Goal: Task Accomplishment & Management: Manage account settings

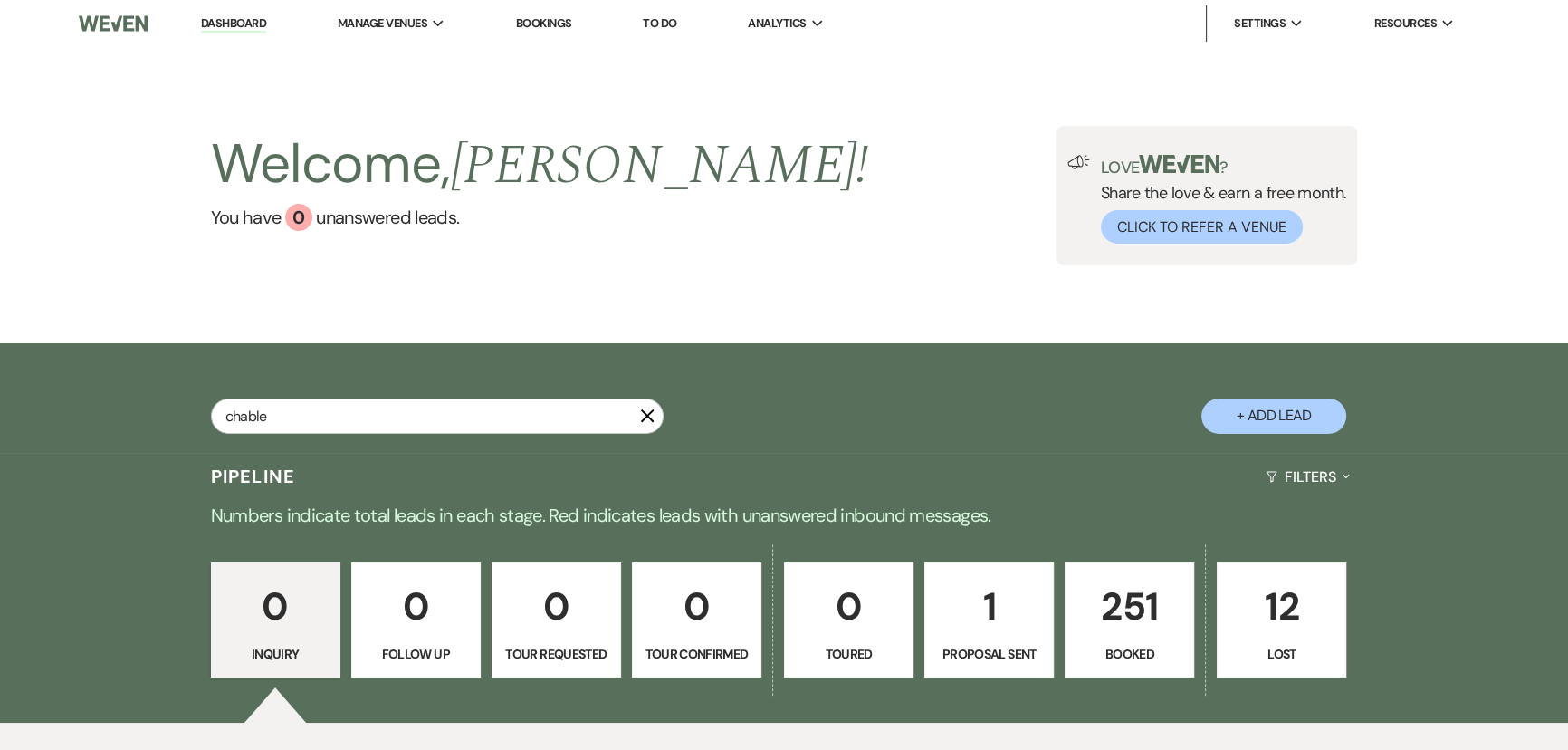
type input "chable"
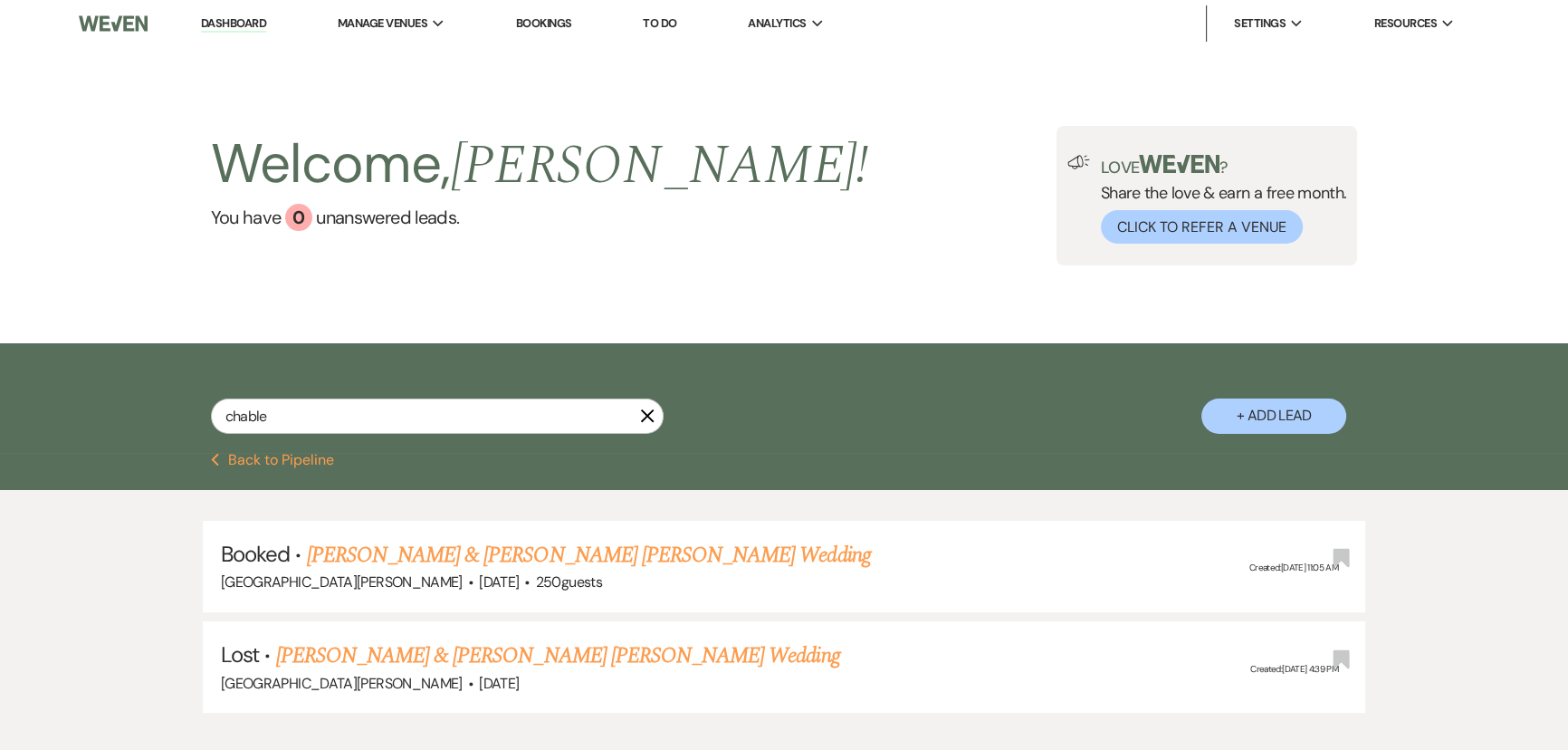
select select "8"
select select "4"
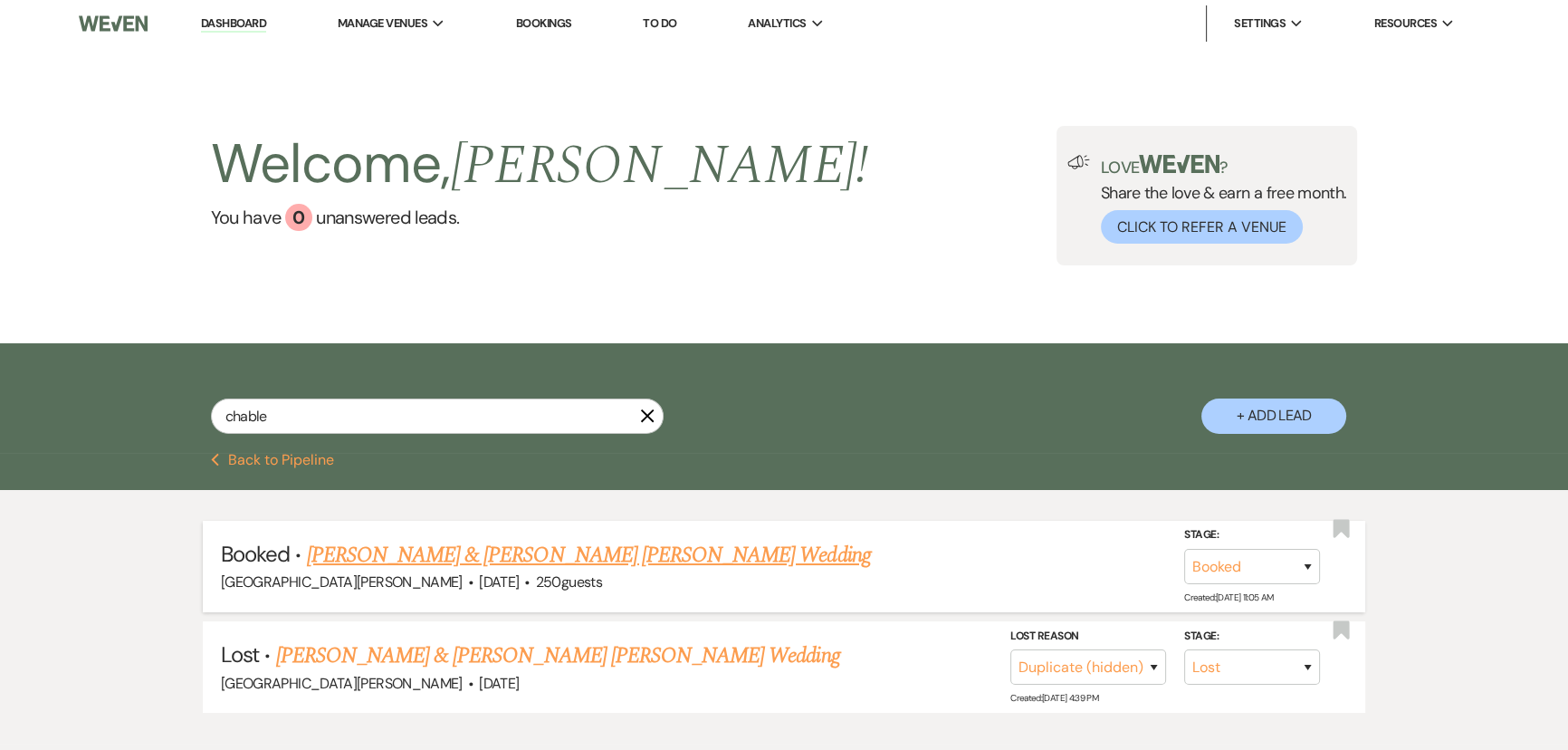
click at [475, 546] on link "[PERSON_NAME] & [PERSON_NAME] [PERSON_NAME] Wedding" at bounding box center [589, 555] width 564 height 33
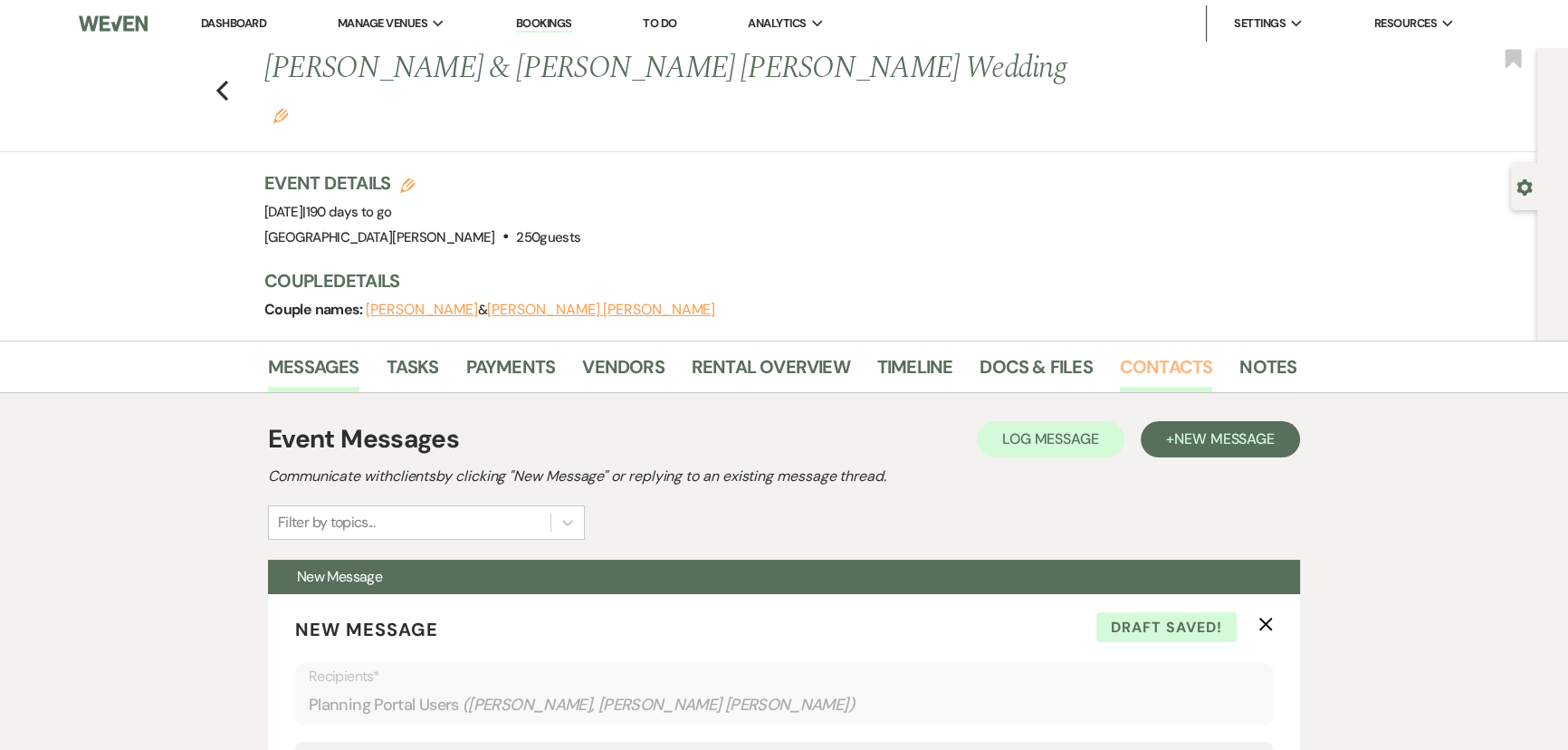
click at [1149, 352] on link "Contacts" at bounding box center [1166, 371] width 93 height 40
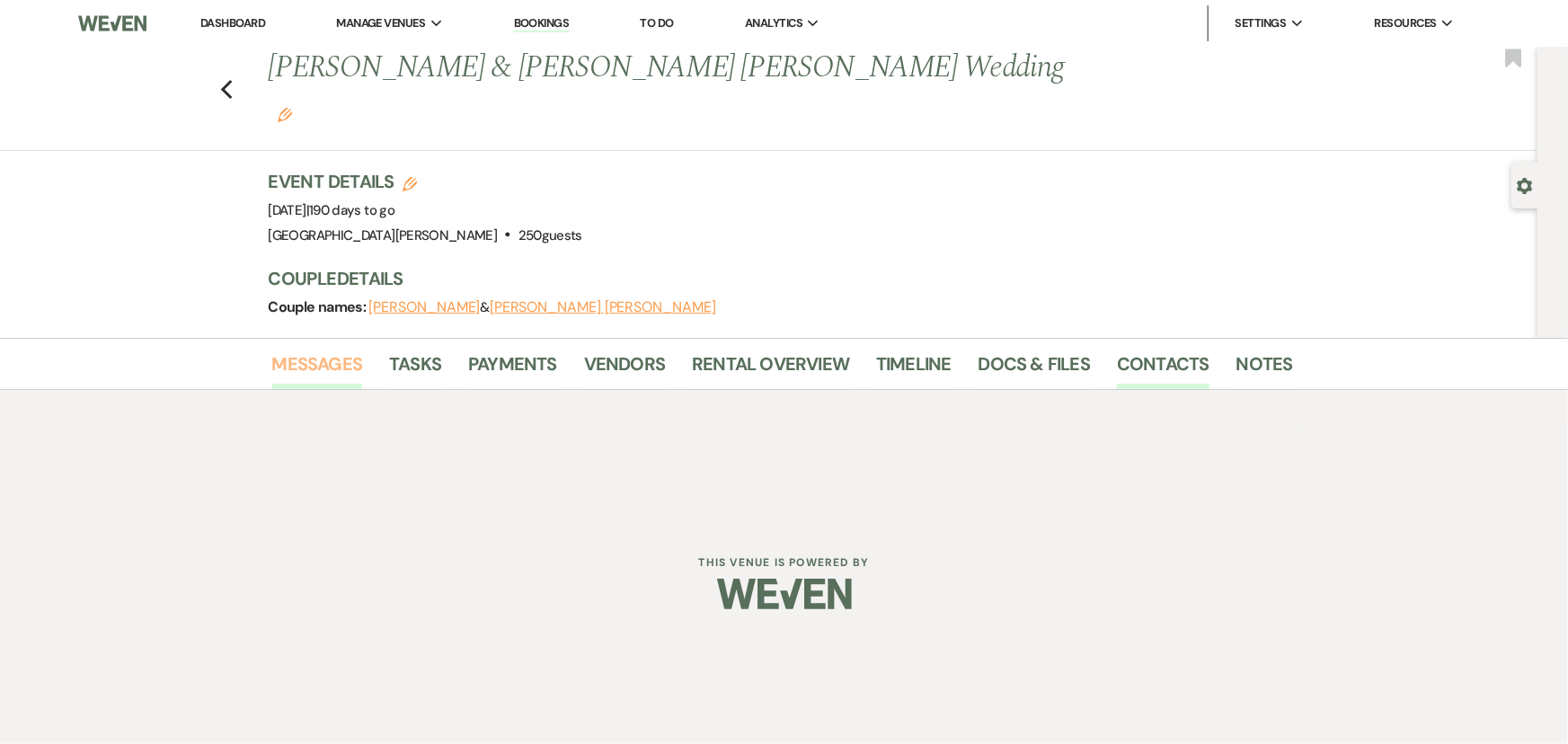
click at [313, 349] on link "Messages" at bounding box center [317, 368] width 91 height 39
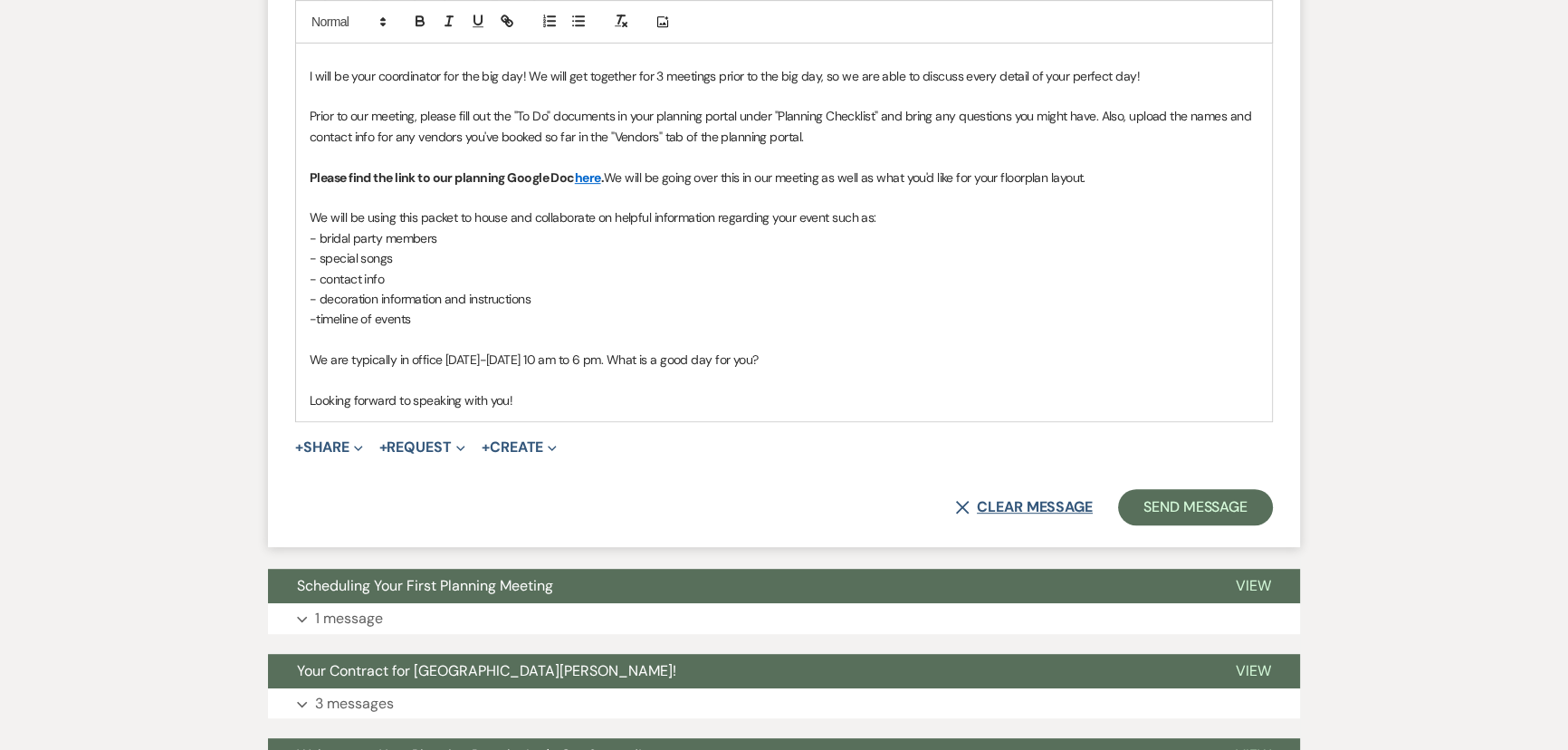
click at [1023, 500] on button "X Clear message" at bounding box center [1023, 507] width 138 height 14
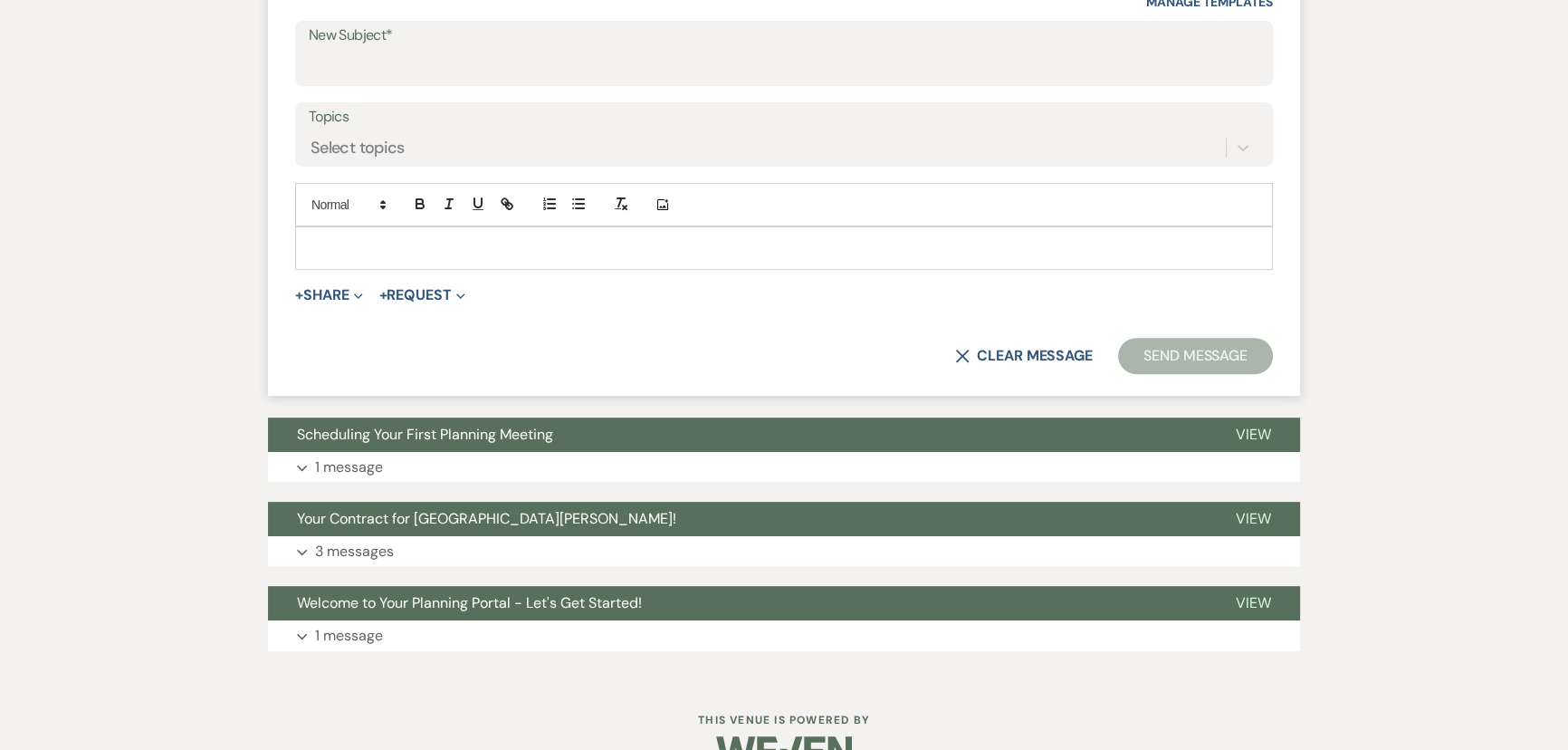
scroll to position [322, 0]
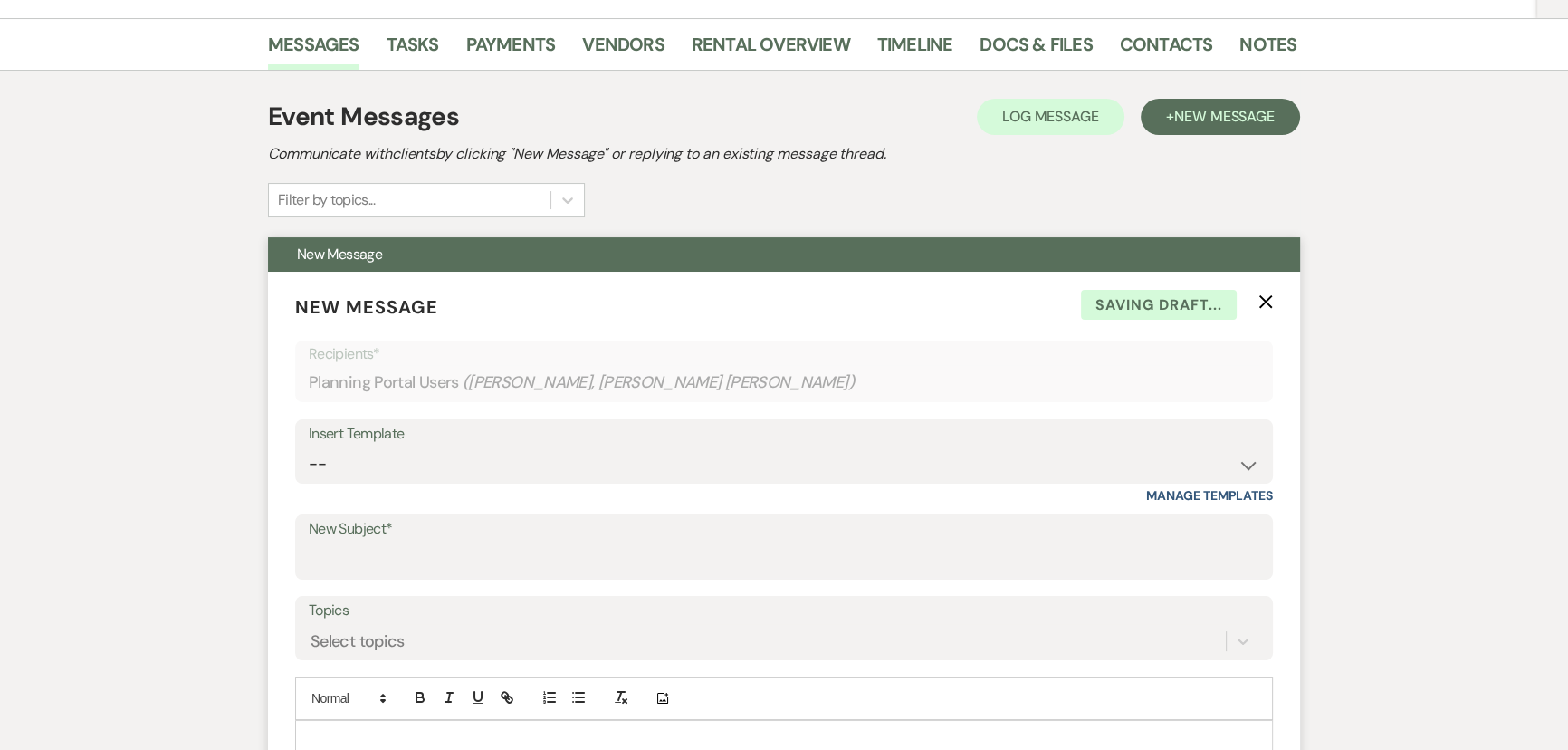
click at [1274, 272] on form "New Message X Saving draft... Recipients* Planning Portal Users ( [PERSON_NAME]…" at bounding box center [784, 580] width 1032 height 618
click at [1251, 293] on p "New Message X Saving draft..." at bounding box center [784, 307] width 978 height 27
click at [1261, 294] on icon "X" at bounding box center [1265, 301] width 14 height 14
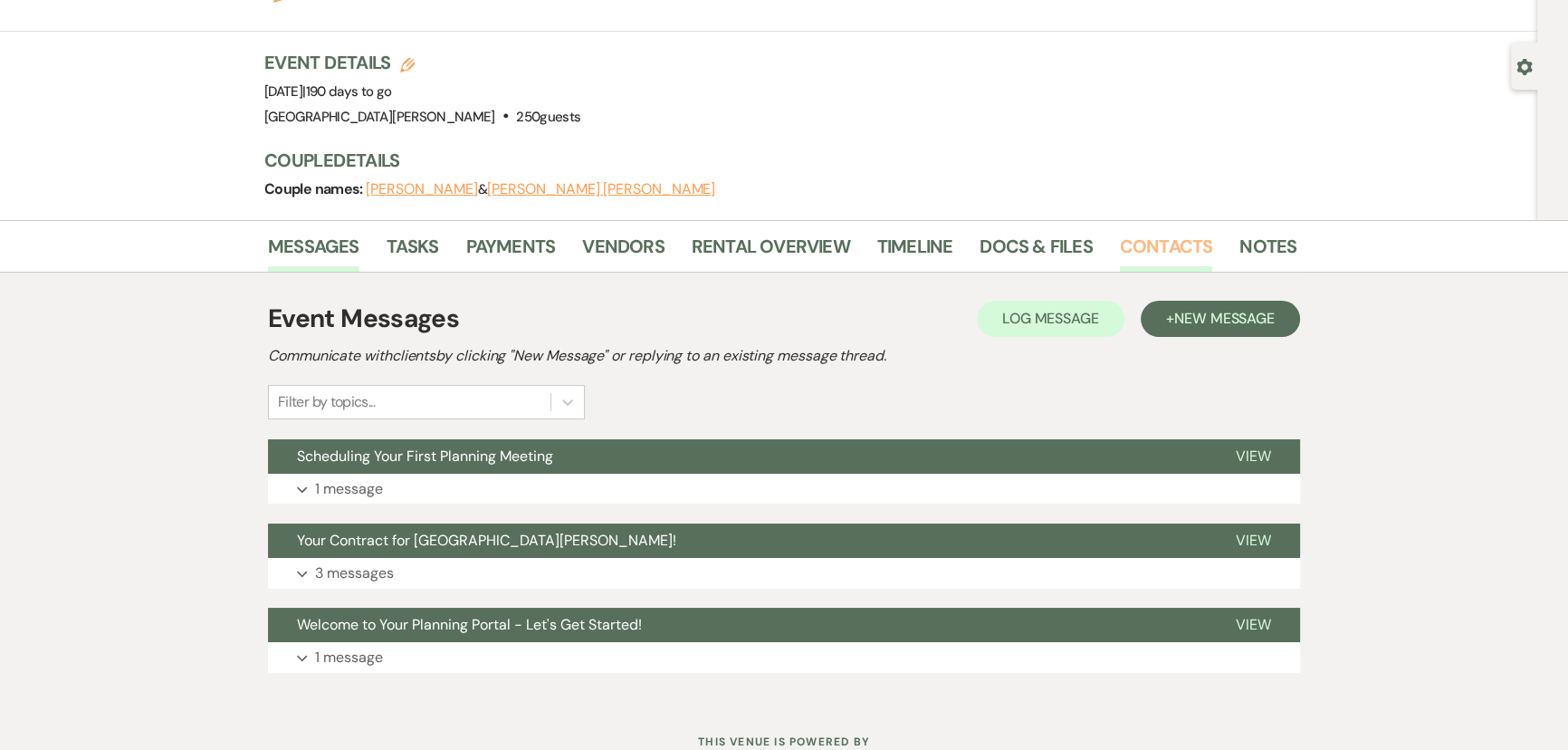
scroll to position [0, 0]
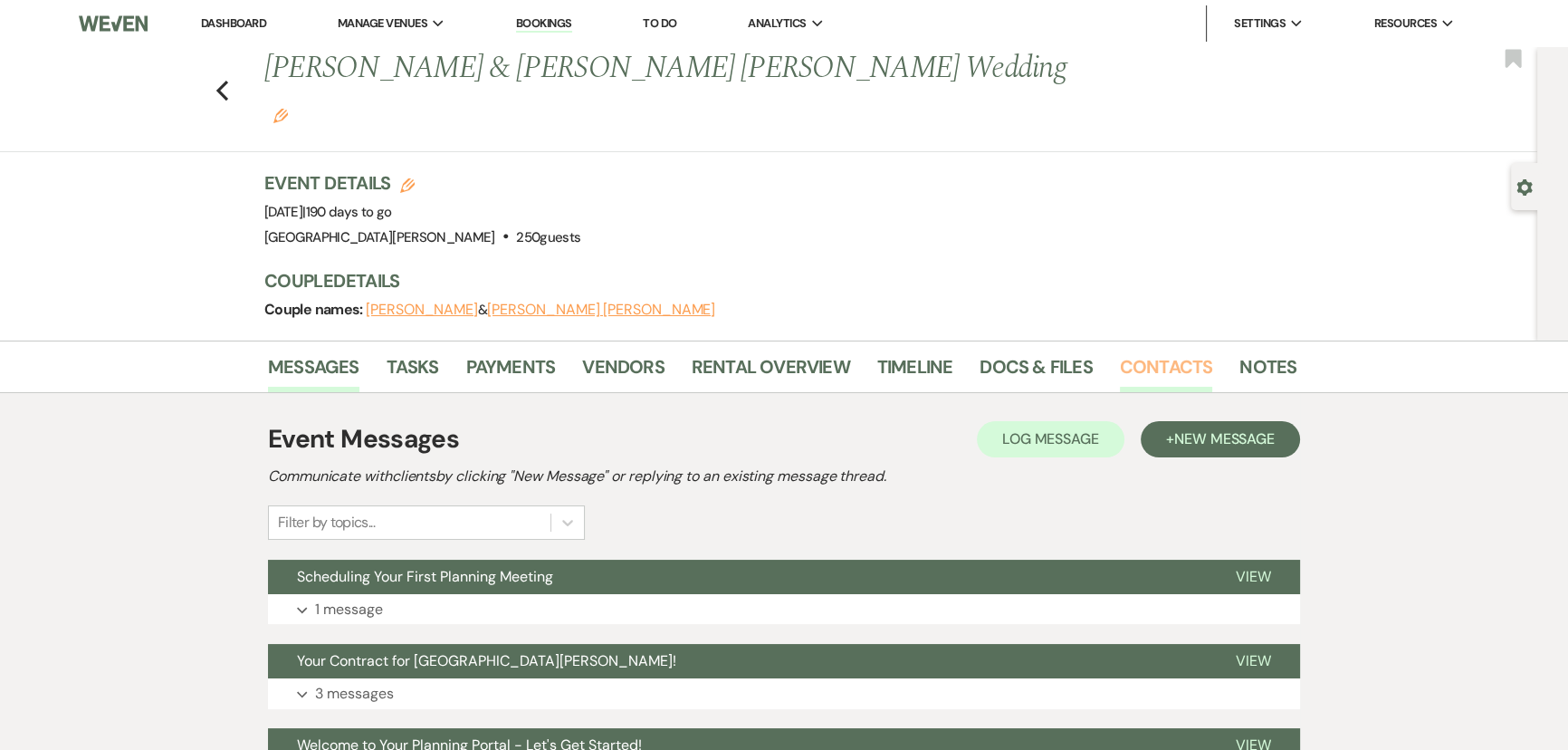
click at [1169, 352] on link "Contacts" at bounding box center [1166, 371] width 93 height 40
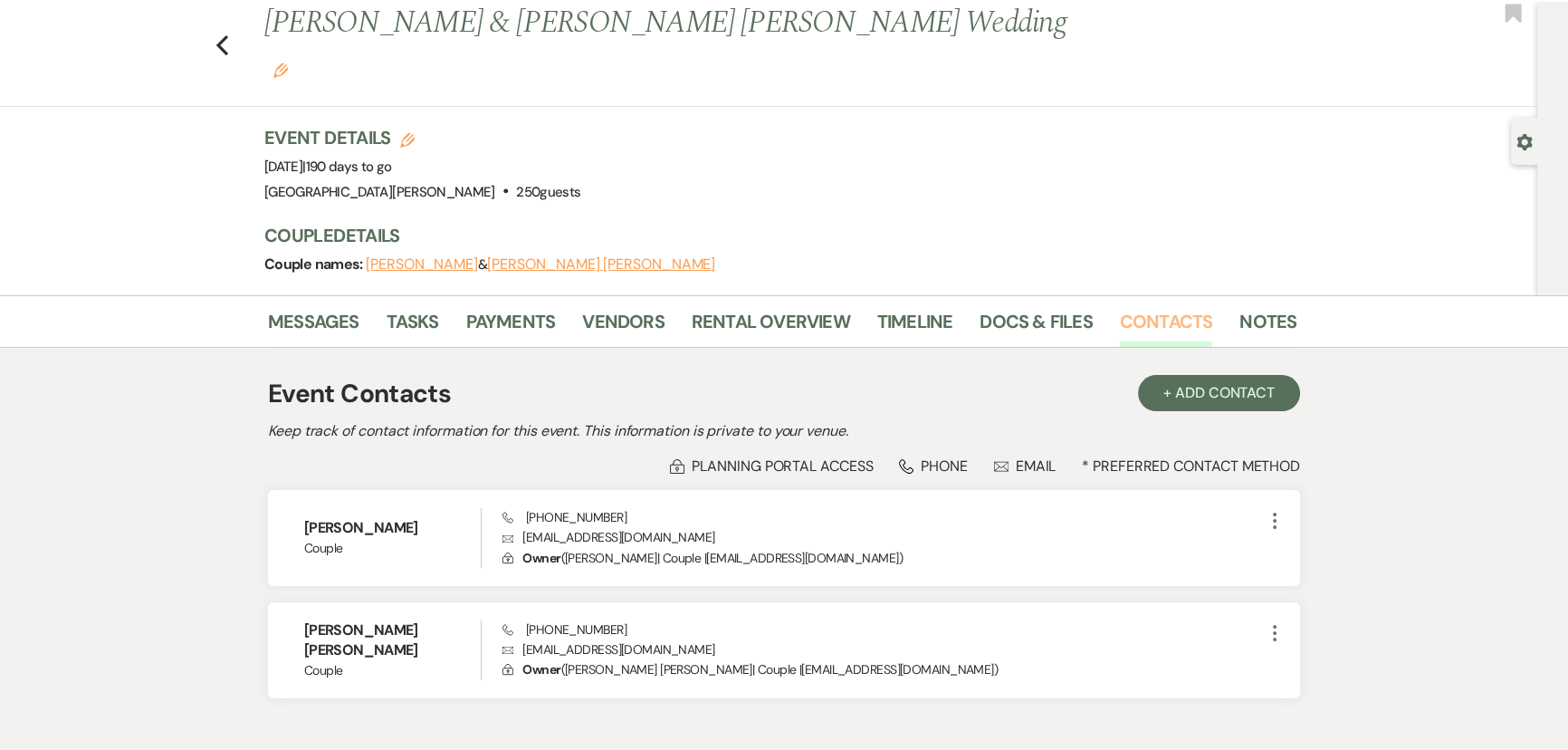
scroll to position [82, 0]
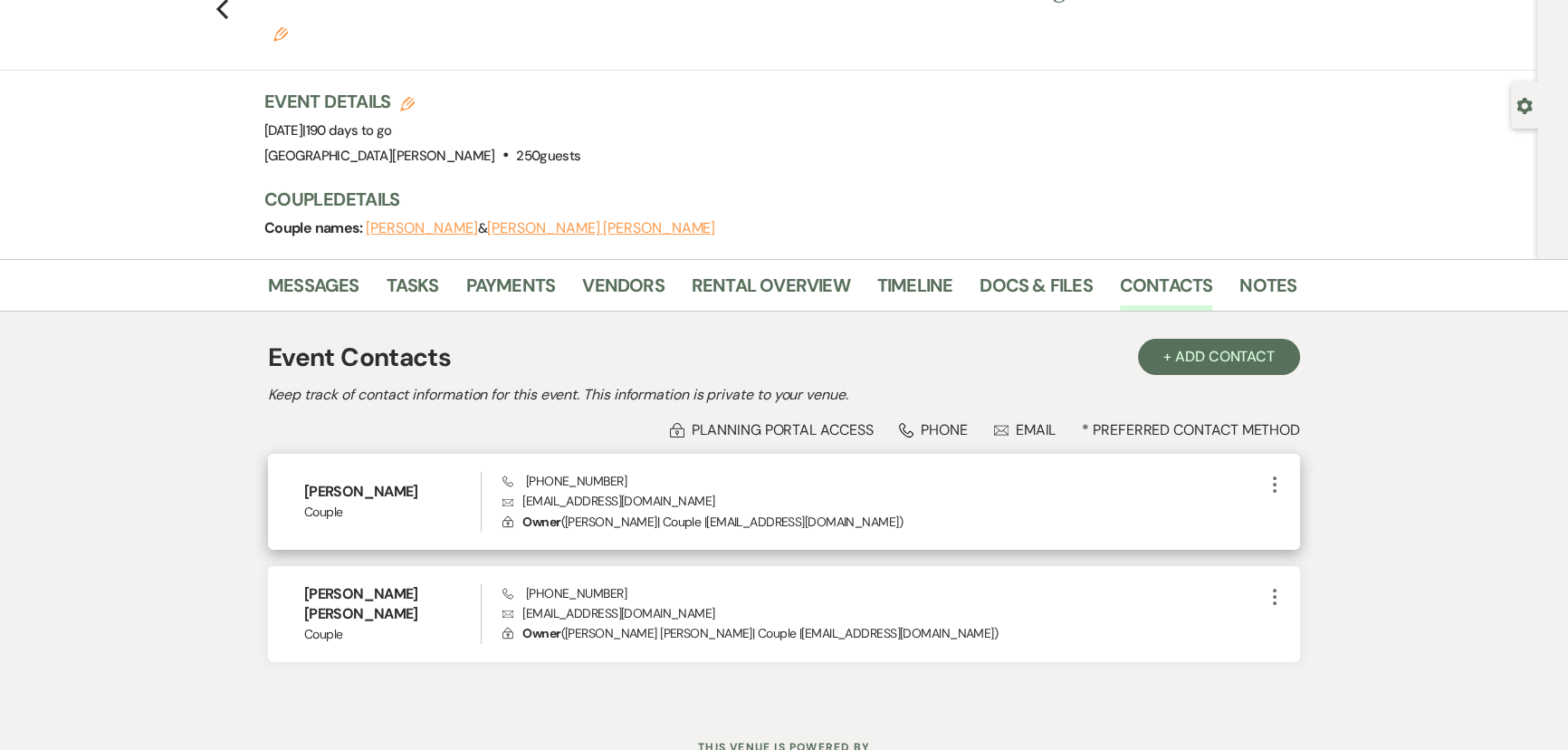
click at [597, 491] on p "Envelope [EMAIL_ADDRESS][DOMAIN_NAME]" at bounding box center [883, 500] width 761 height 20
copy p "[EMAIL_ADDRESS][DOMAIN_NAME]"
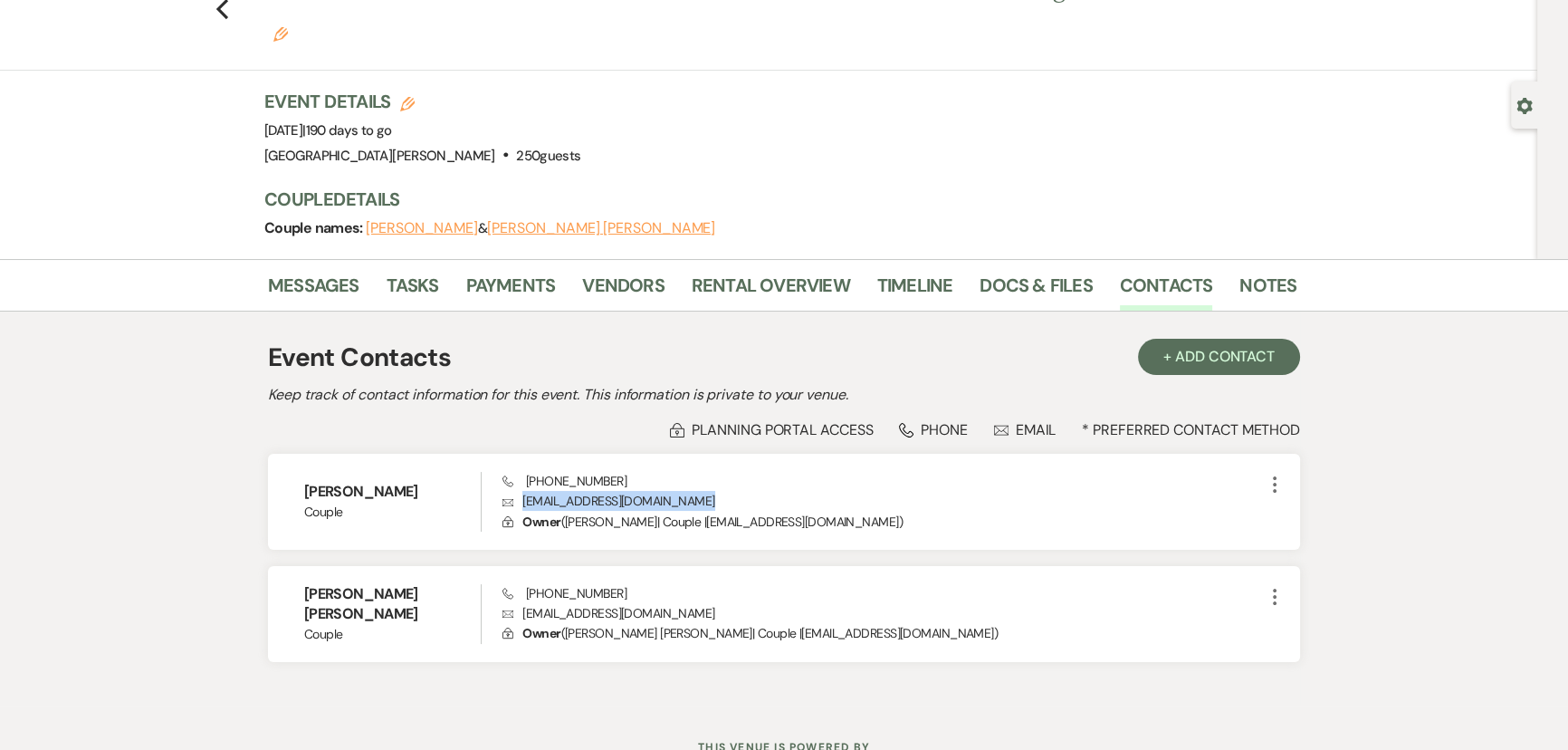
scroll to position [0, 0]
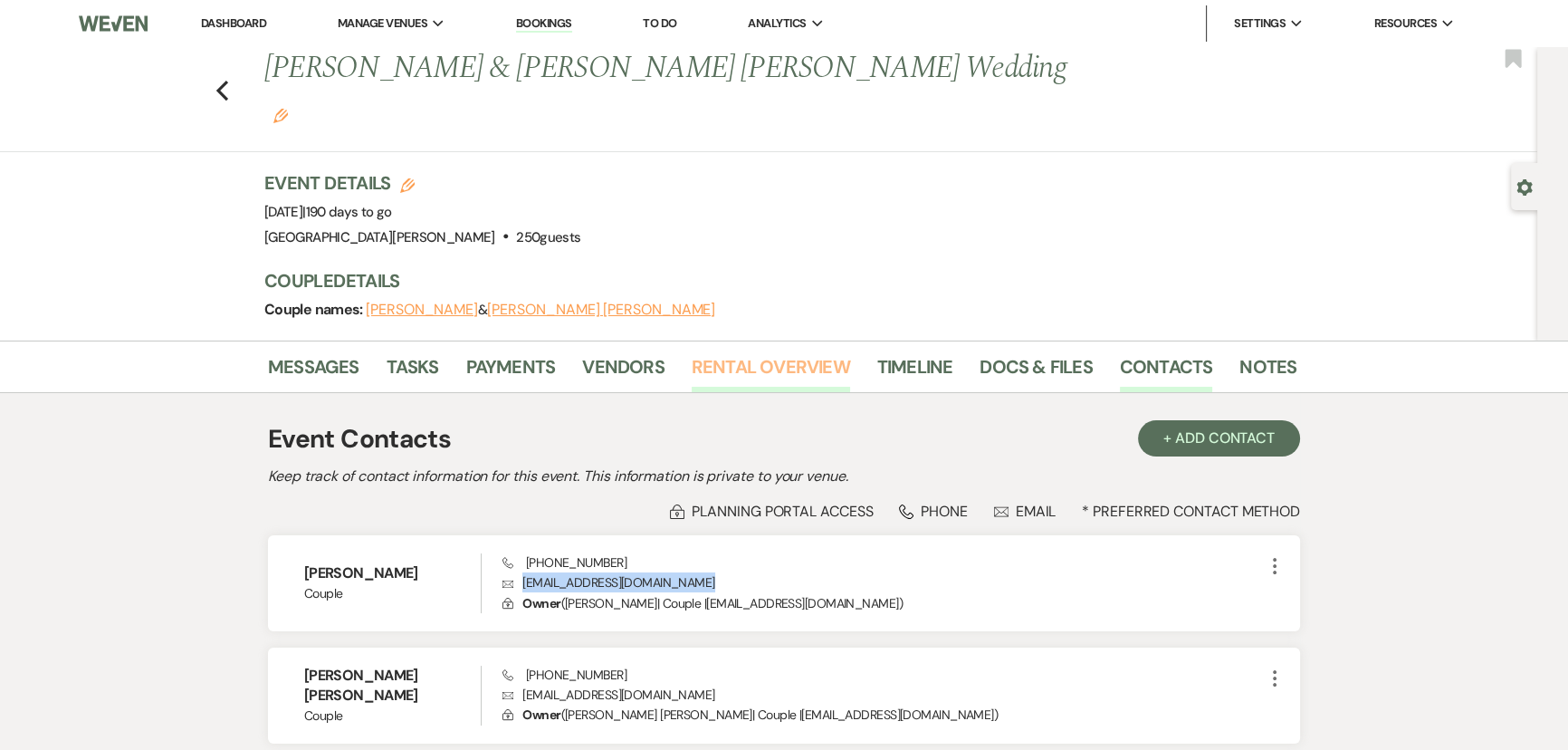
click at [781, 352] on link "Rental Overview" at bounding box center [771, 371] width 158 height 40
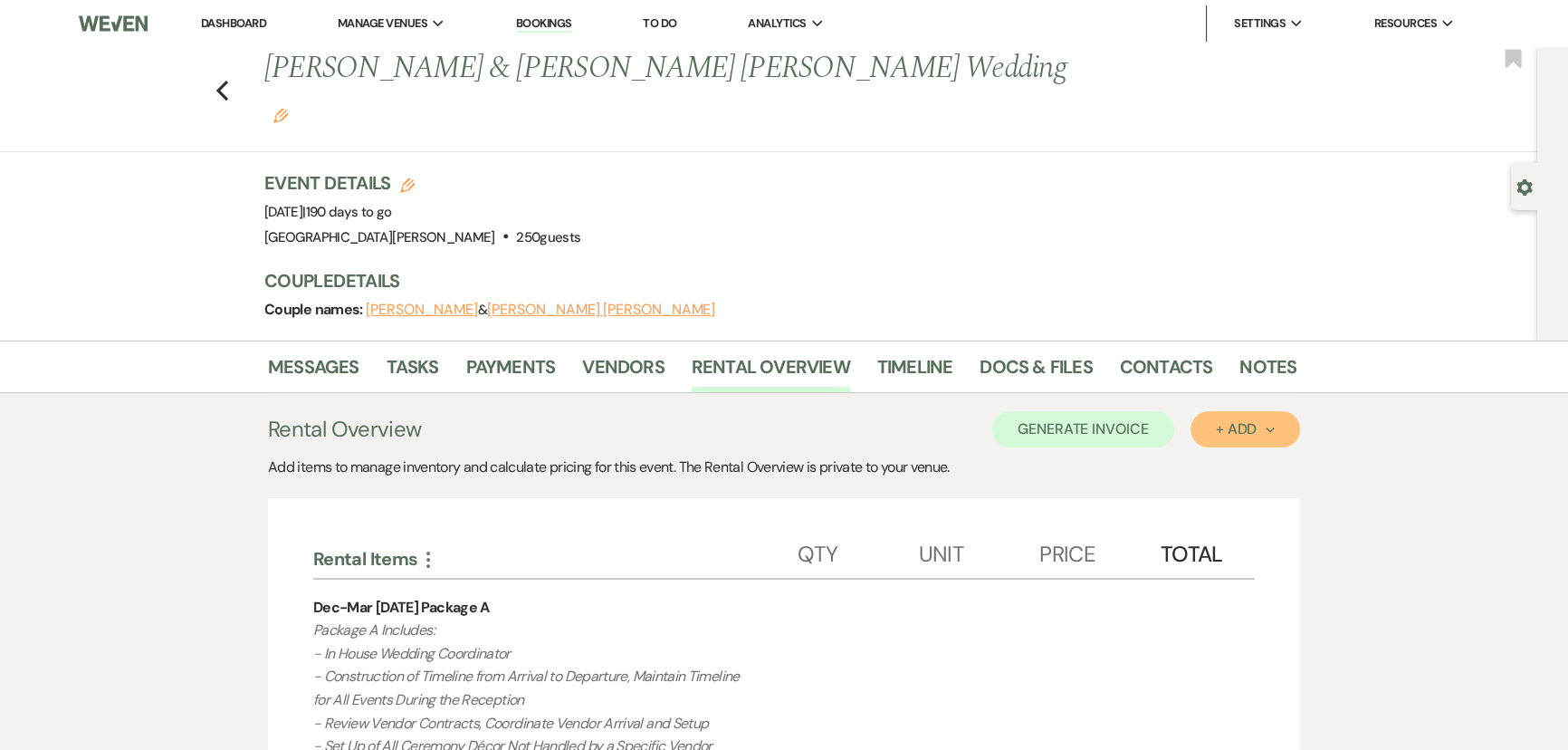
click at [1236, 422] on div "+ Add Next" at bounding box center [1245, 429] width 59 height 14
click at [1240, 457] on button "Item" at bounding box center [1236, 470] width 92 height 28
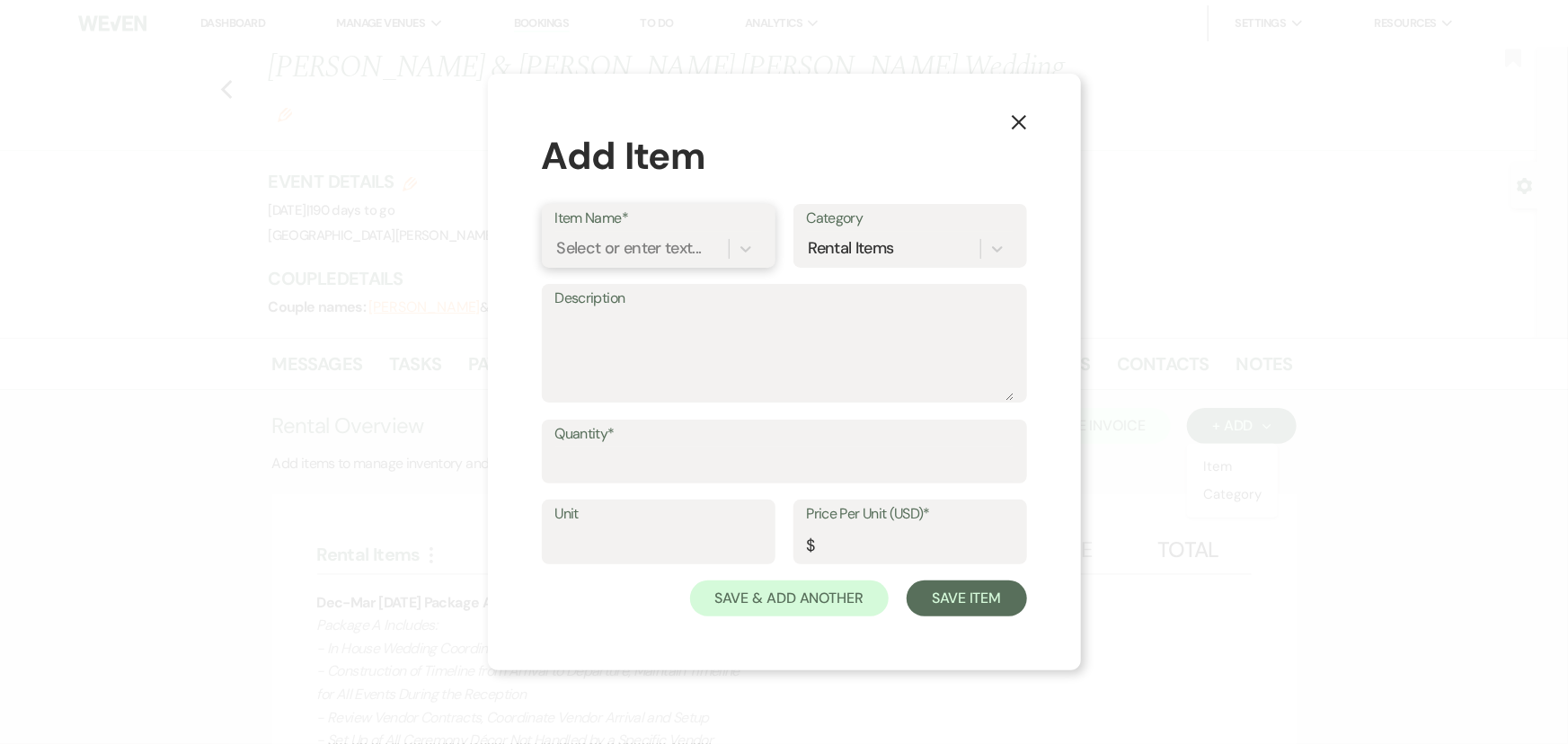
click at [656, 240] on div "Select or enter text..." at bounding box center [629, 248] width 144 height 24
type input "mobile"
click at [644, 291] on div "Mobile Bar" at bounding box center [659, 295] width 207 height 36
type textarea "Decorative mobile bar to be used in the Lounge or Outside. Bar has storage shel…"
type input "1"
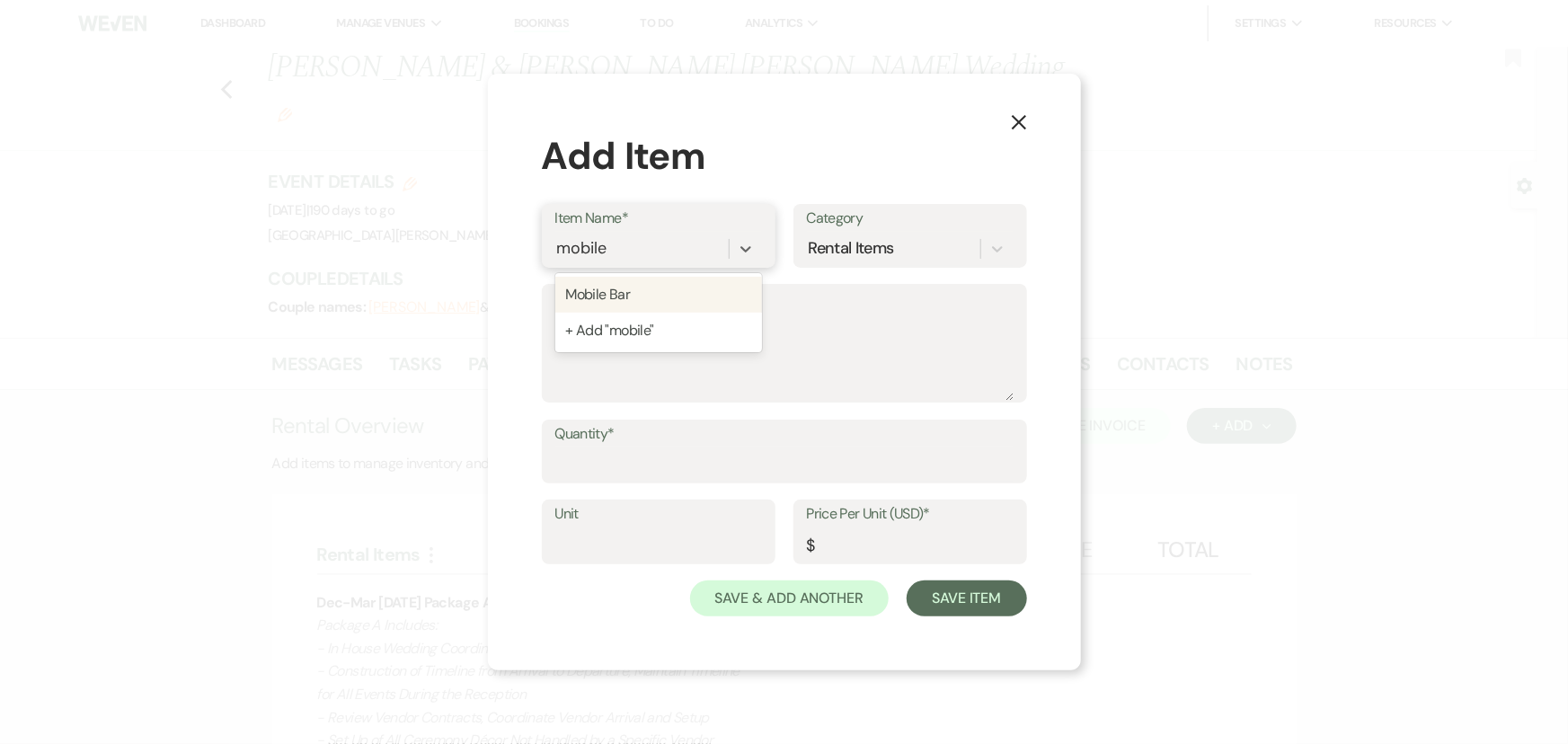
type input "300"
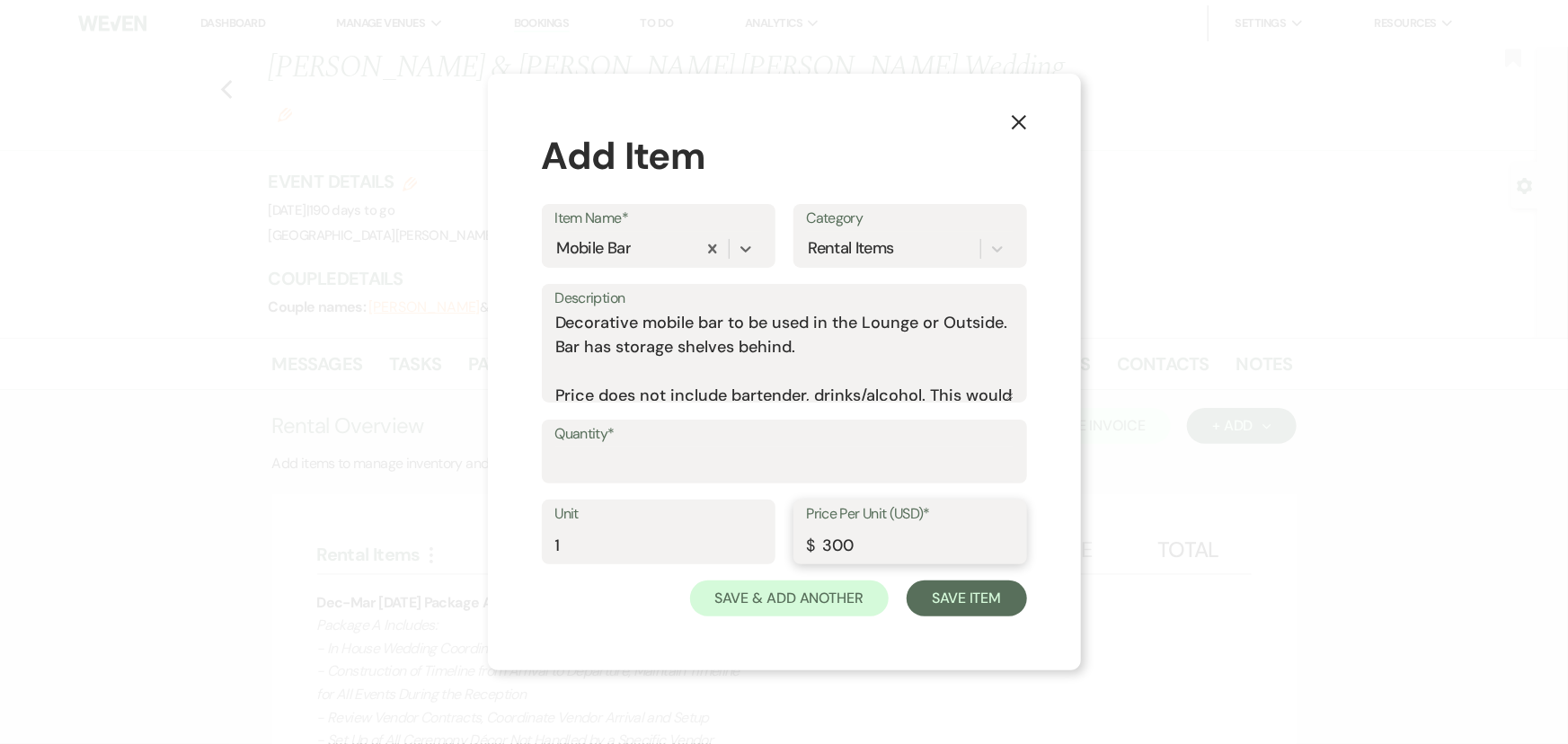
click at [895, 546] on input "300" at bounding box center [910, 545] width 207 height 35
click at [1025, 134] on button "X" at bounding box center [1018, 121] width 27 height 32
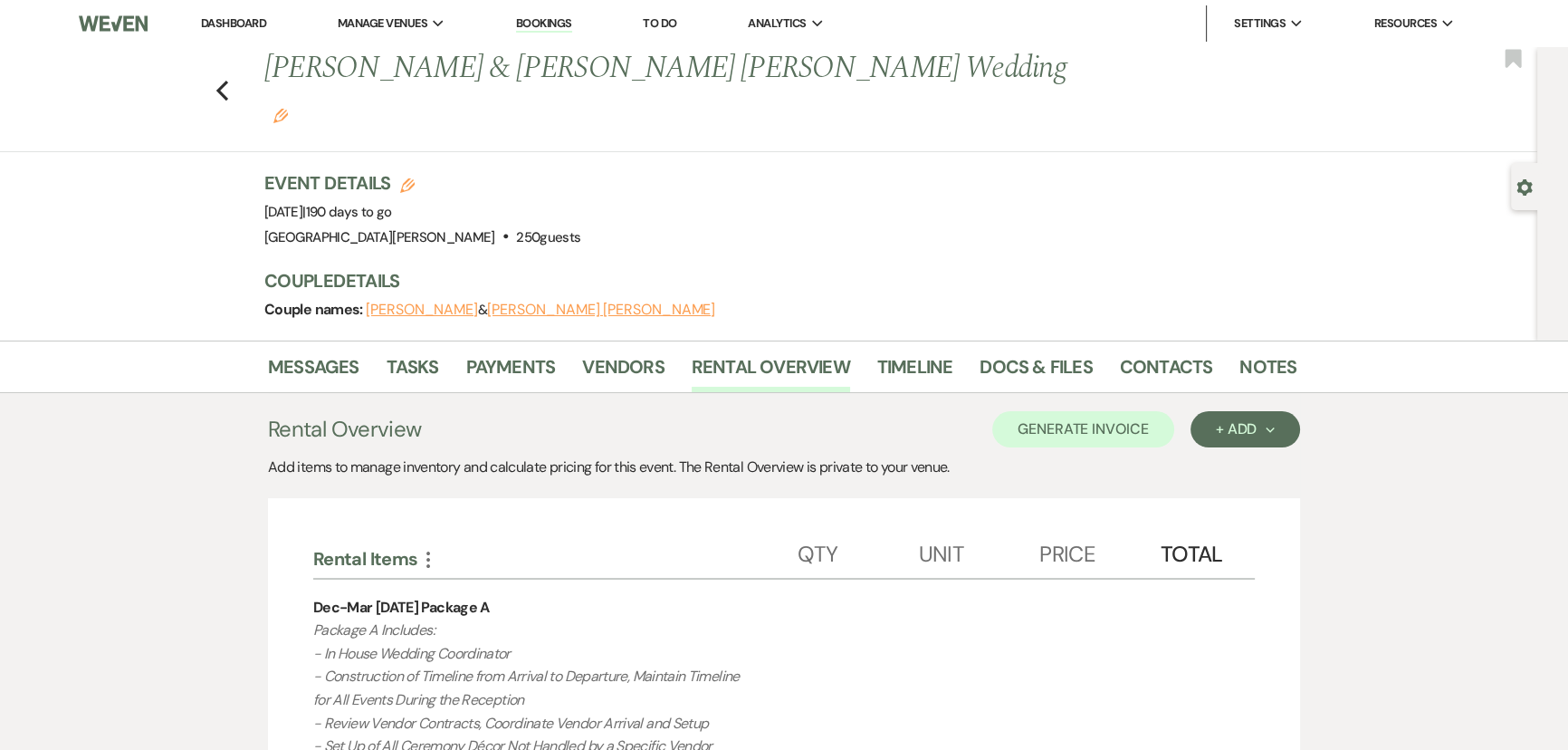
click at [1112, 171] on div "Event Details Edit Event Date: [DATE] | 190 days to go Venue: [GEOGRAPHIC_DATA]…" at bounding box center [771, 210] width 1014 height 80
